Goal: Check status: Check status

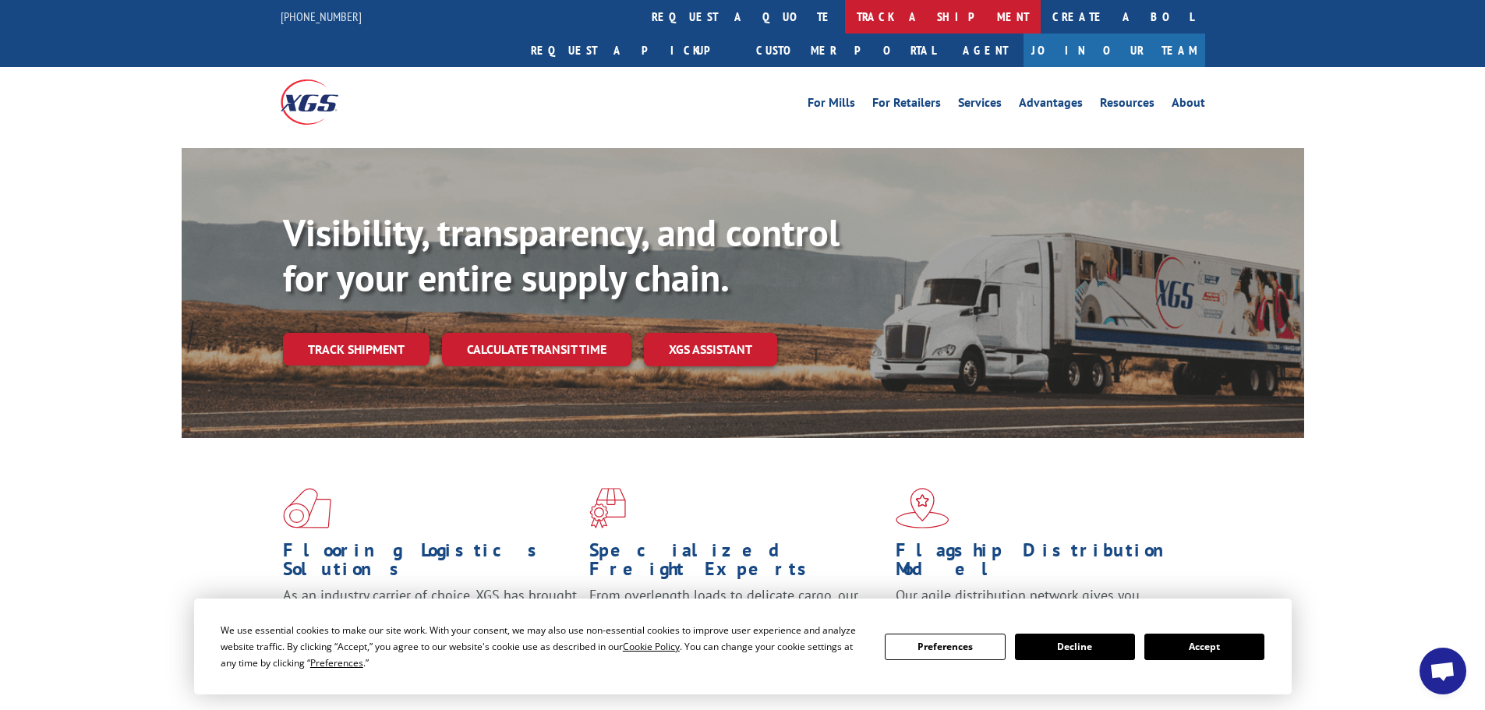
click at [845, 25] on link "track a shipment" at bounding box center [943, 17] width 196 height 34
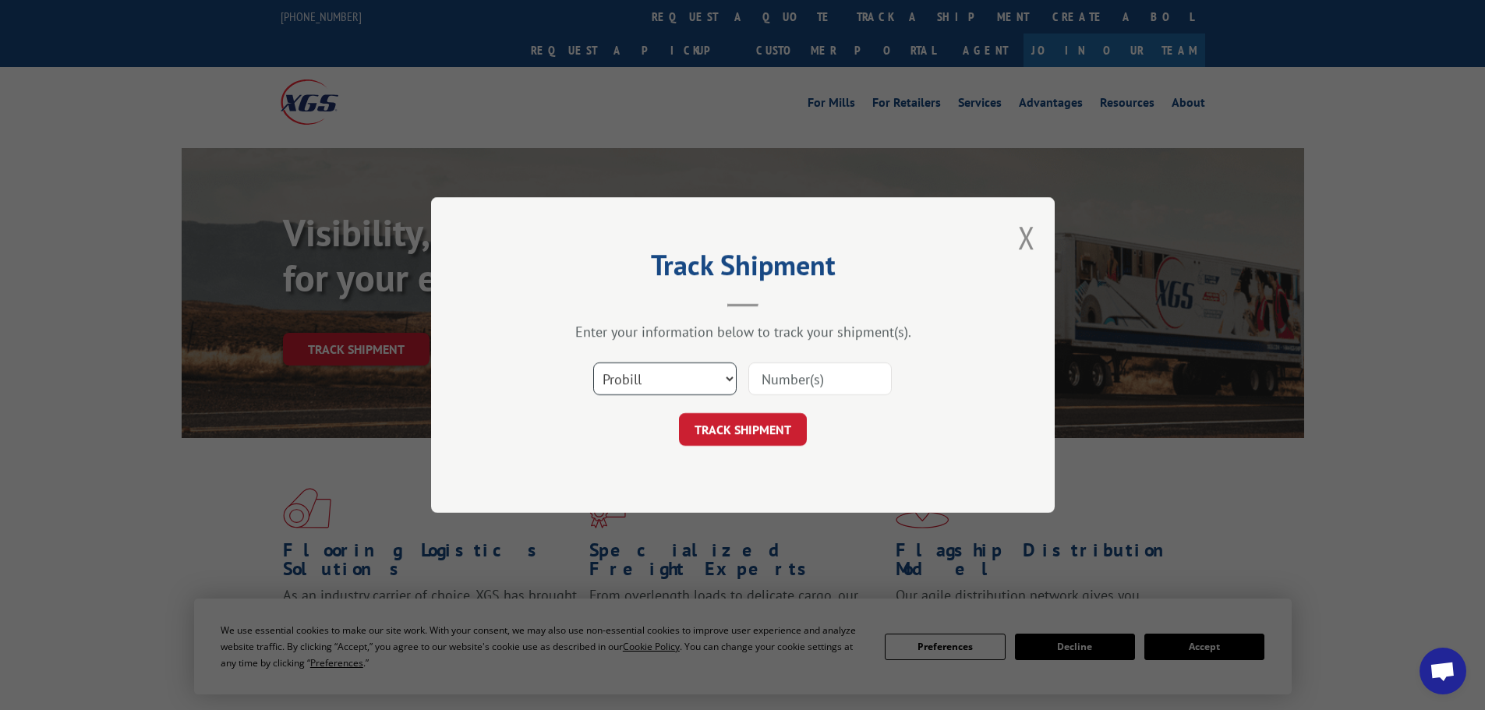
click at [724, 373] on select "Select category... Probill BOL PO" at bounding box center [664, 379] width 143 height 33
select select "bol"
click at [593, 363] on select "Select category... Probill BOL PO" at bounding box center [664, 379] width 143 height 33
click at [809, 390] on input at bounding box center [820, 379] width 143 height 33
type input "54402790"
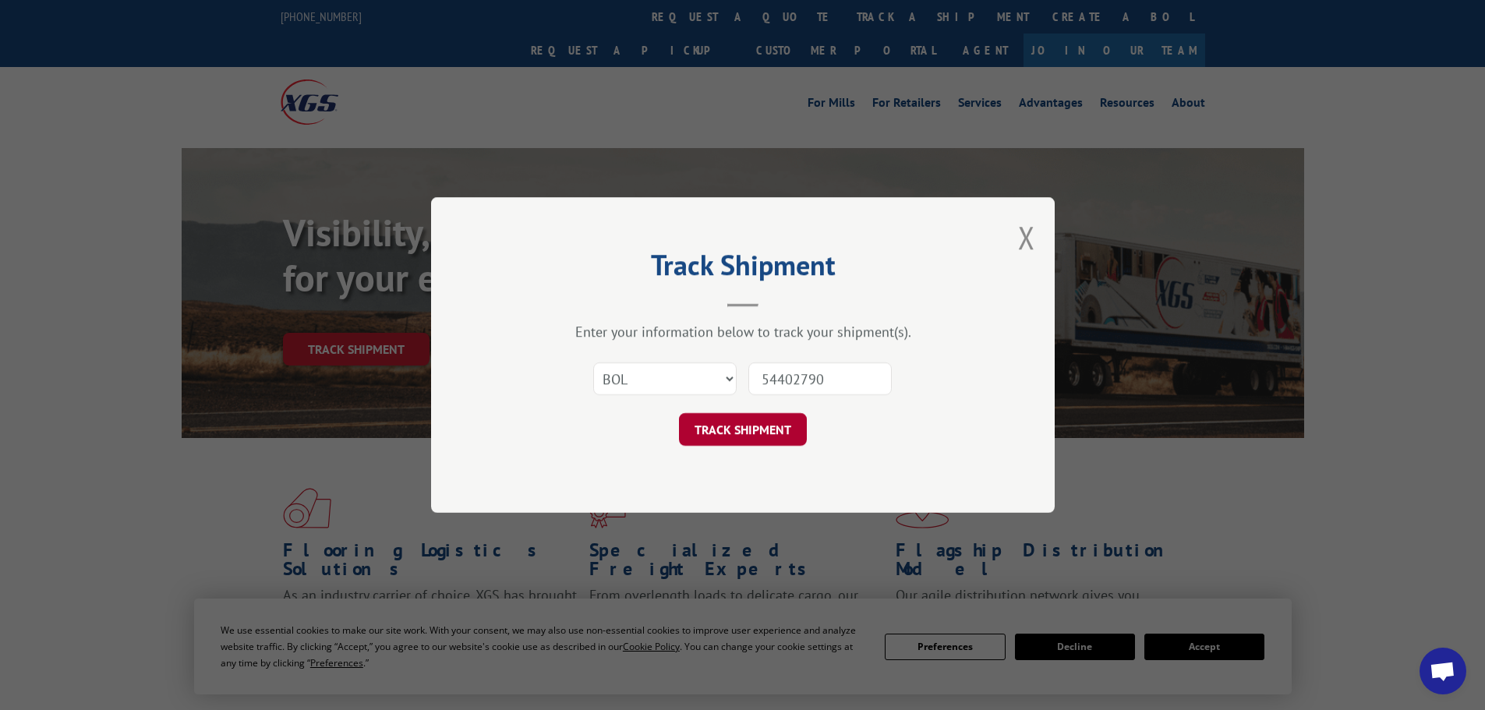
click at [764, 425] on button "TRACK SHIPMENT" at bounding box center [743, 429] width 128 height 33
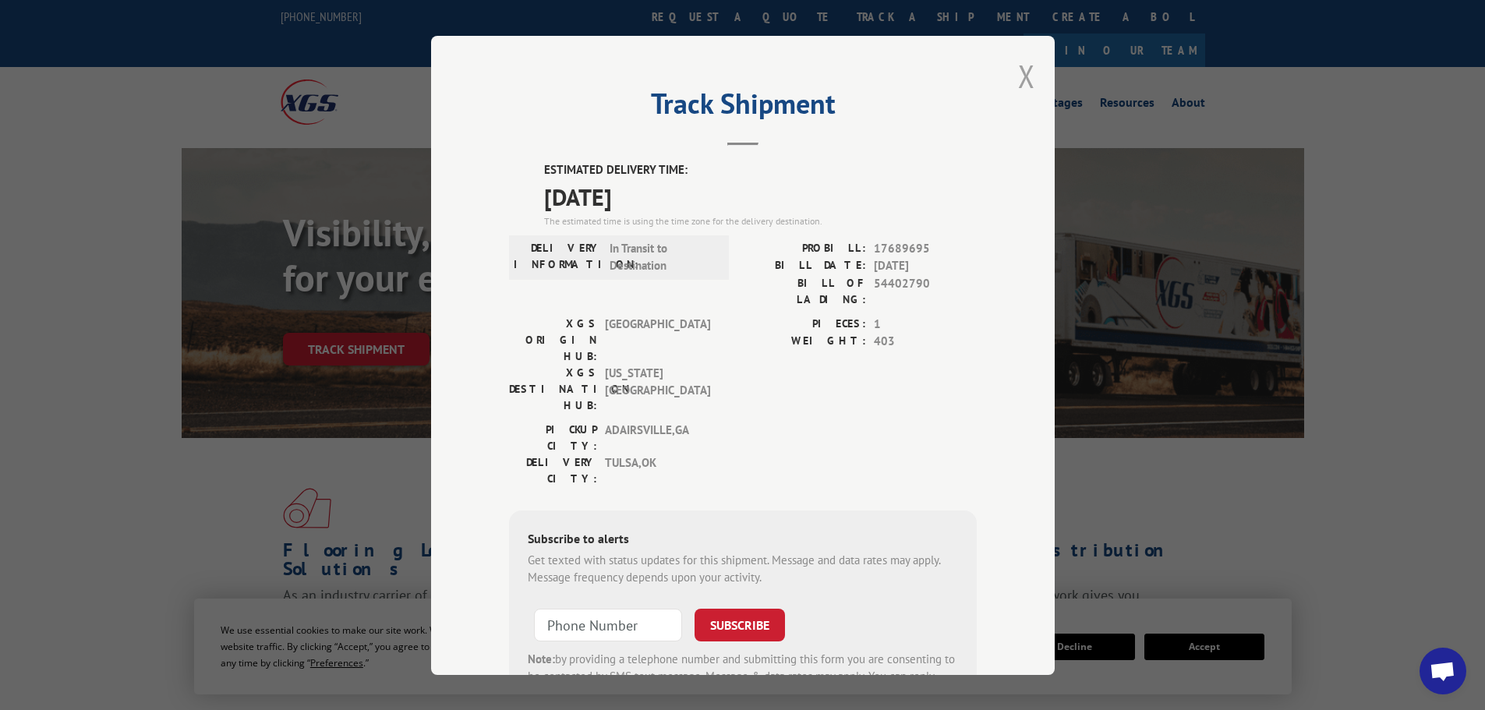
click at [1020, 78] on button "Close modal" at bounding box center [1026, 75] width 17 height 41
